Goal: Task Accomplishment & Management: Use online tool/utility

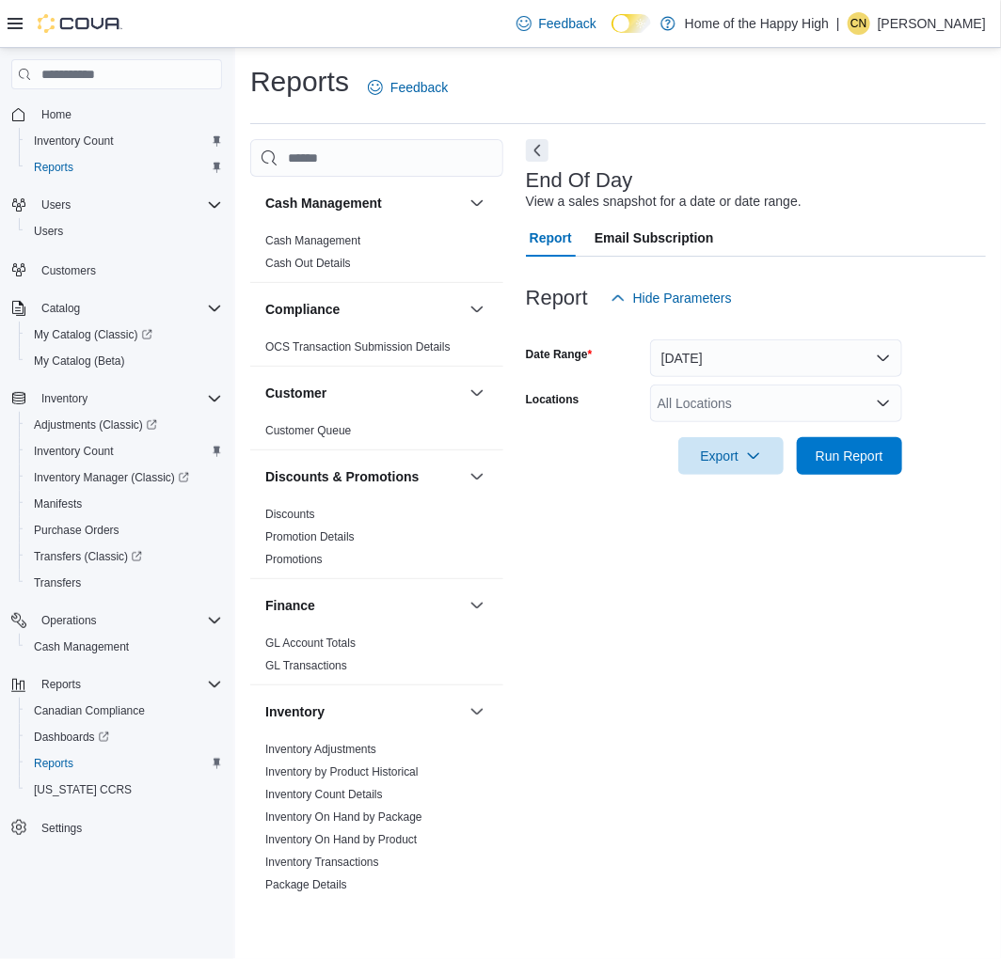
click at [725, 415] on div "All Locations" at bounding box center [776, 404] width 252 height 38
type input "******"
click at [719, 435] on icon "Choose from the following options" at bounding box center [715, 436] width 15 height 15
click at [590, 539] on div "End Of Day View a sales snapshot for a date or date range. Report Email Subscri…" at bounding box center [756, 517] width 460 height 757
click at [736, 446] on span "Export" at bounding box center [730, 455] width 83 height 38
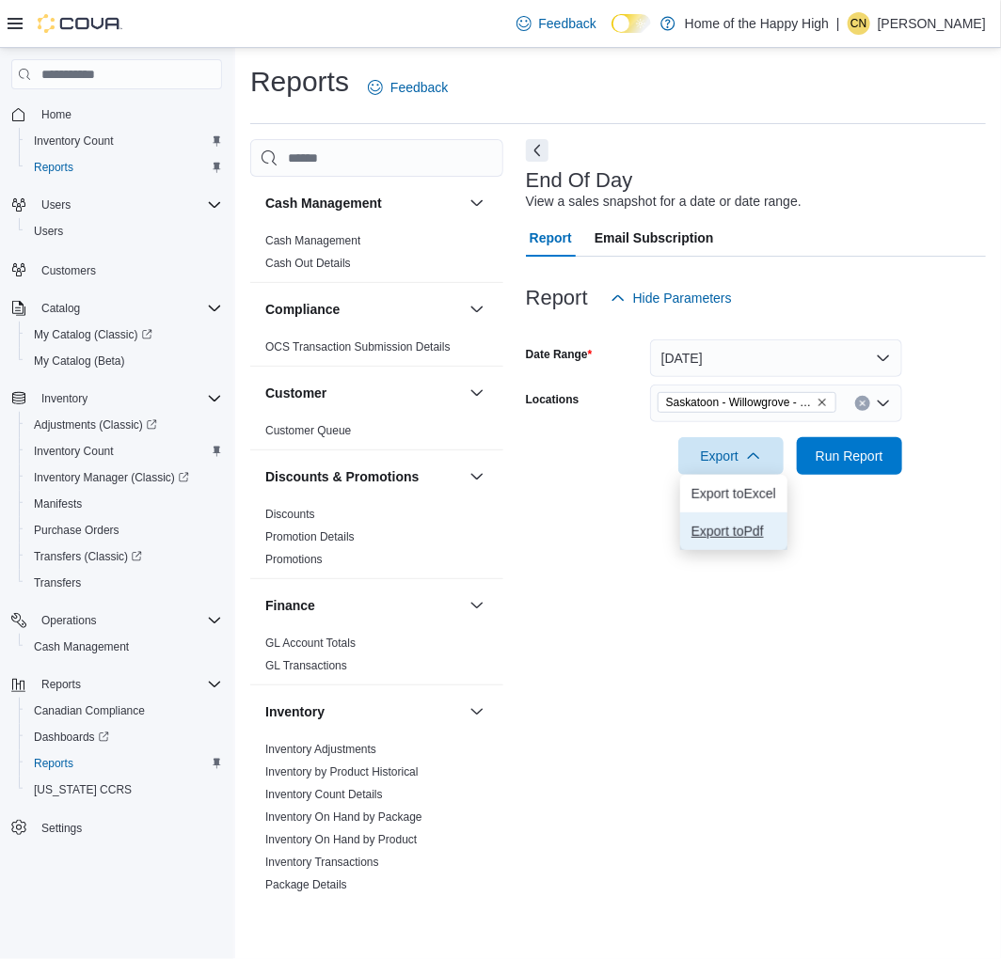
click at [744, 528] on span "Export to Pdf" at bounding box center [733, 531] width 85 height 15
